Goal: Transaction & Acquisition: Purchase product/service

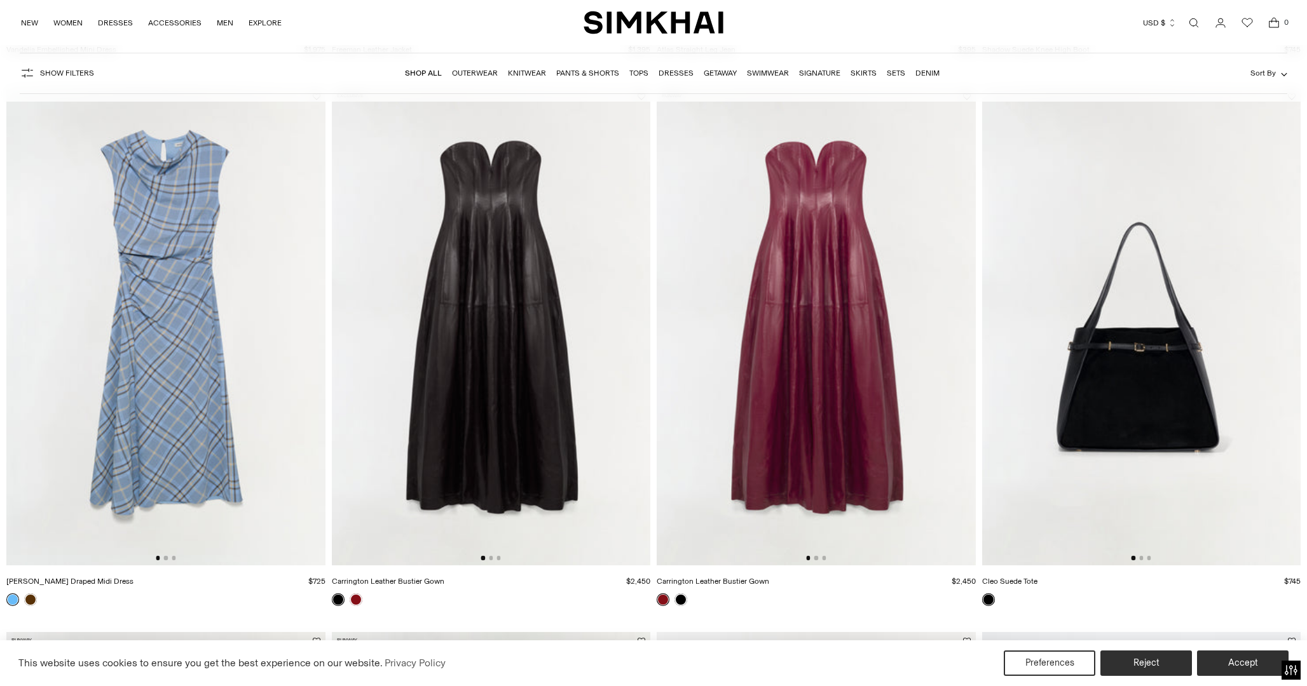
scroll to position [1753, 0]
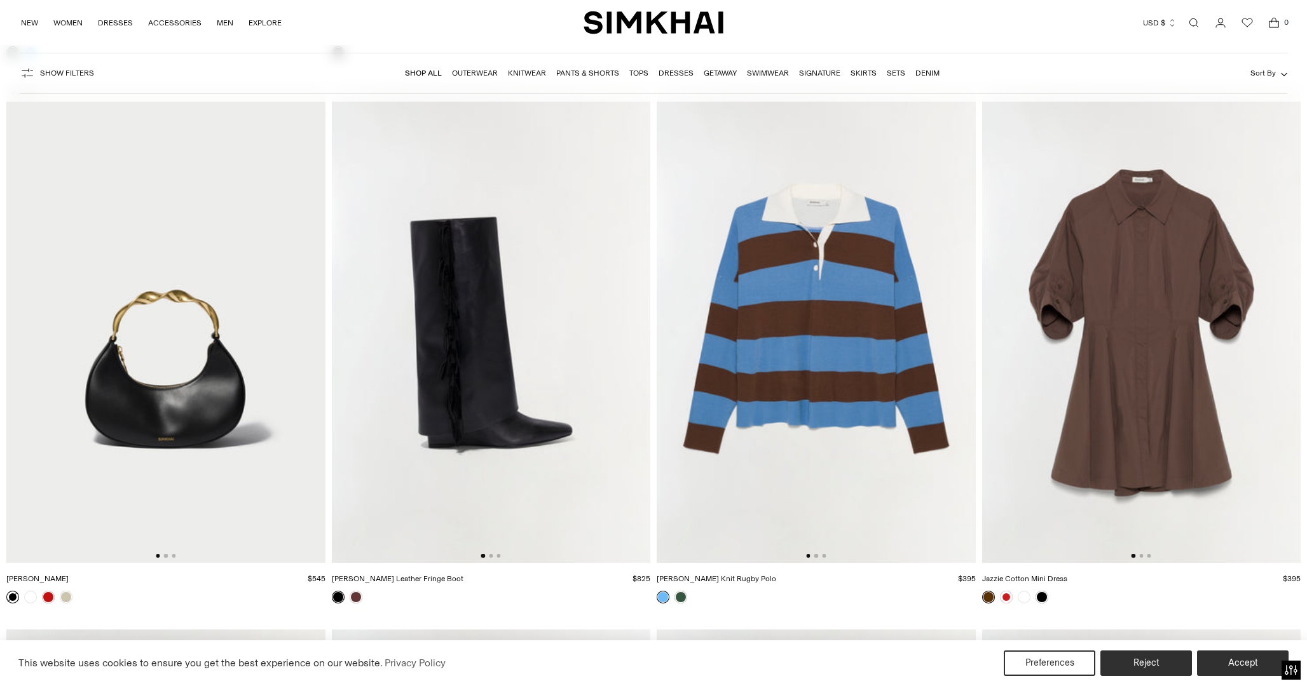
scroll to position [13219, 0]
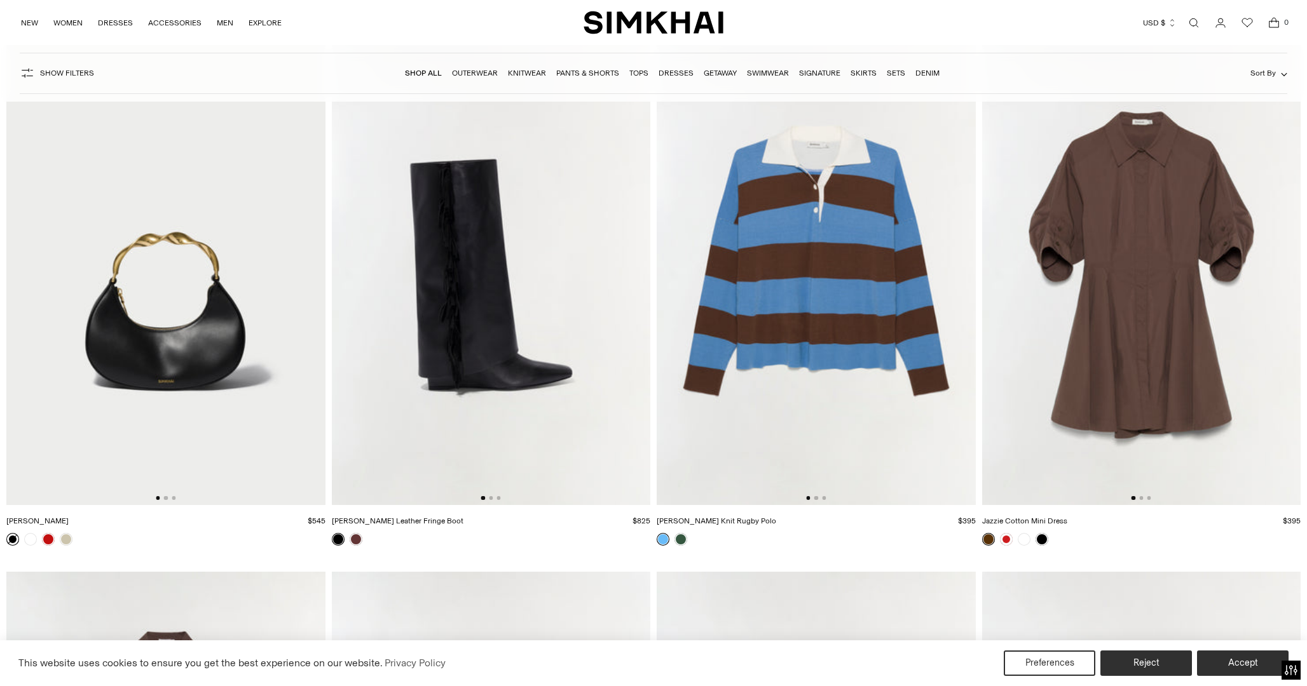
click at [1163, 242] on img at bounding box center [1141, 266] width 319 height 478
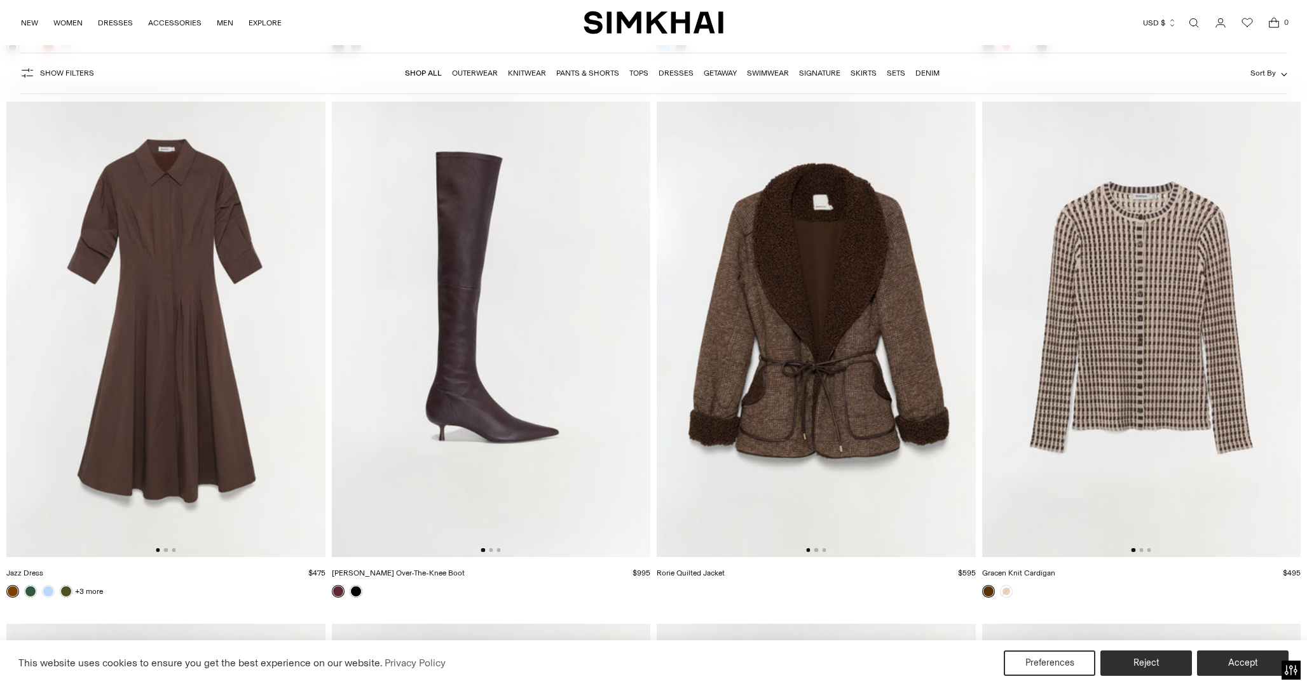
scroll to position [13695, 0]
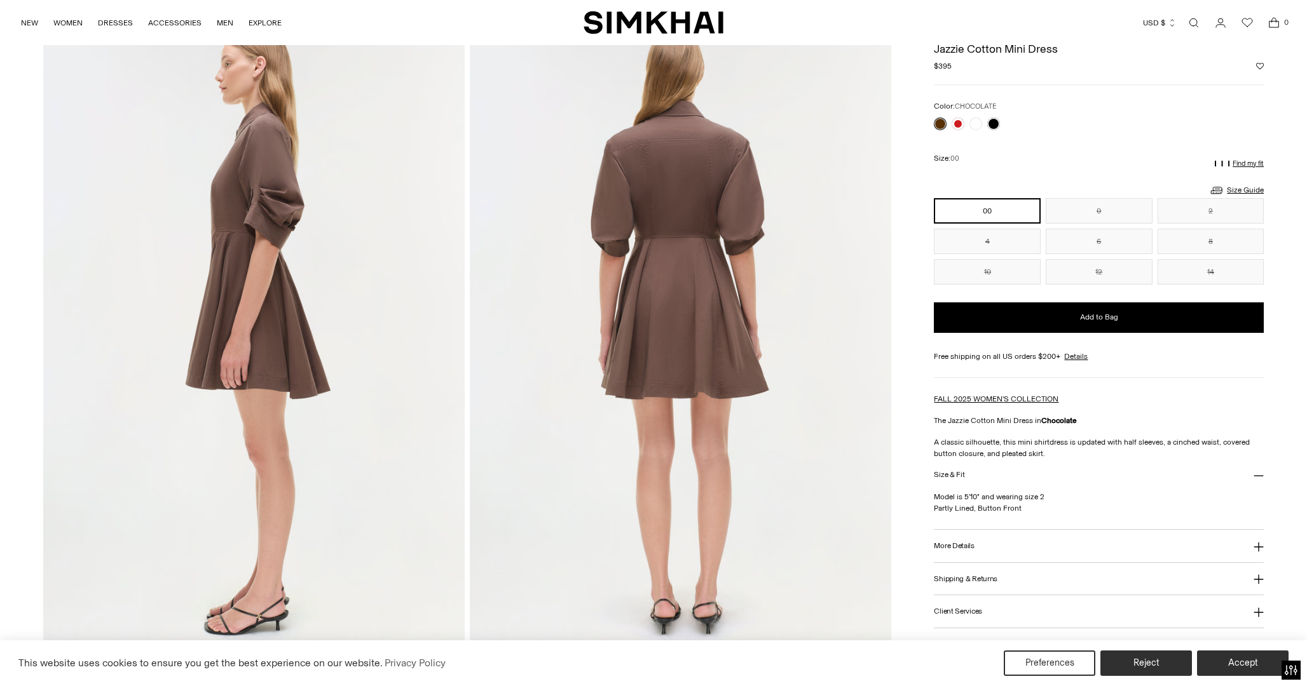
scroll to position [430, 0]
